Goal: Information Seeking & Learning: Learn about a topic

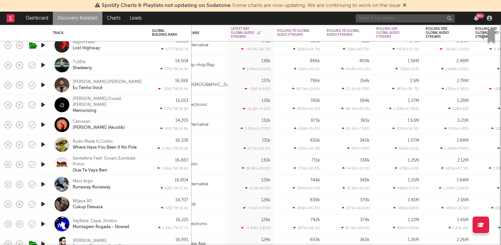
click at [380, 19] on input "text" at bounding box center [405, 18] width 99 height 8
type input "[PERSON_NAME]!"
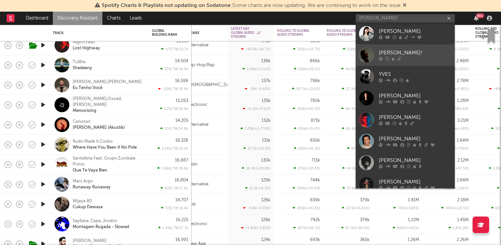
click at [415, 50] on div "[PERSON_NAME]!" at bounding box center [415, 53] width 73 height 8
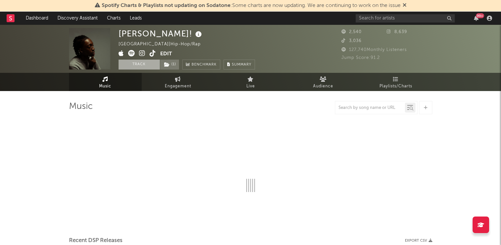
click at [140, 63] on button "Track" at bounding box center [139, 64] width 41 height 10
click at [167, 64] on icon at bounding box center [167, 64] width 6 height 5
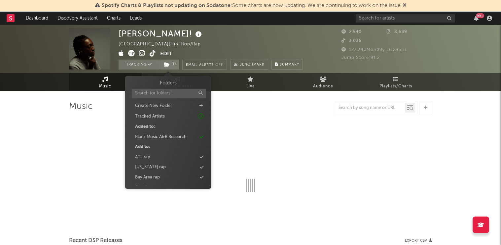
select select "1w"
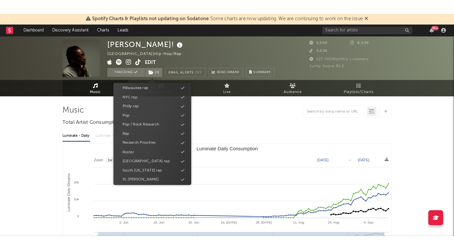
scroll to position [270, 0]
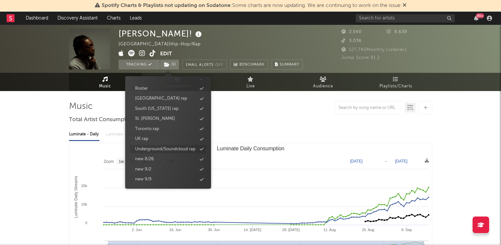
click at [173, 146] on div "Underground/Soundcloud rap" at bounding box center [165, 149] width 60 height 7
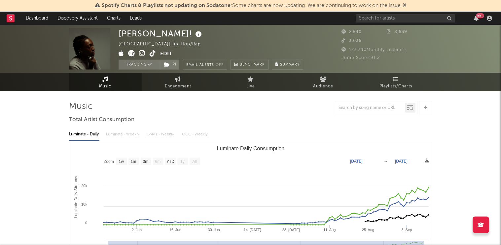
click at [258, 131] on div "Luminate - Daily Luminate - Weekly BMAT - Weekly OCC - Weekly" at bounding box center [251, 134] width 364 height 11
